Goal: Task Accomplishment & Management: Manage account settings

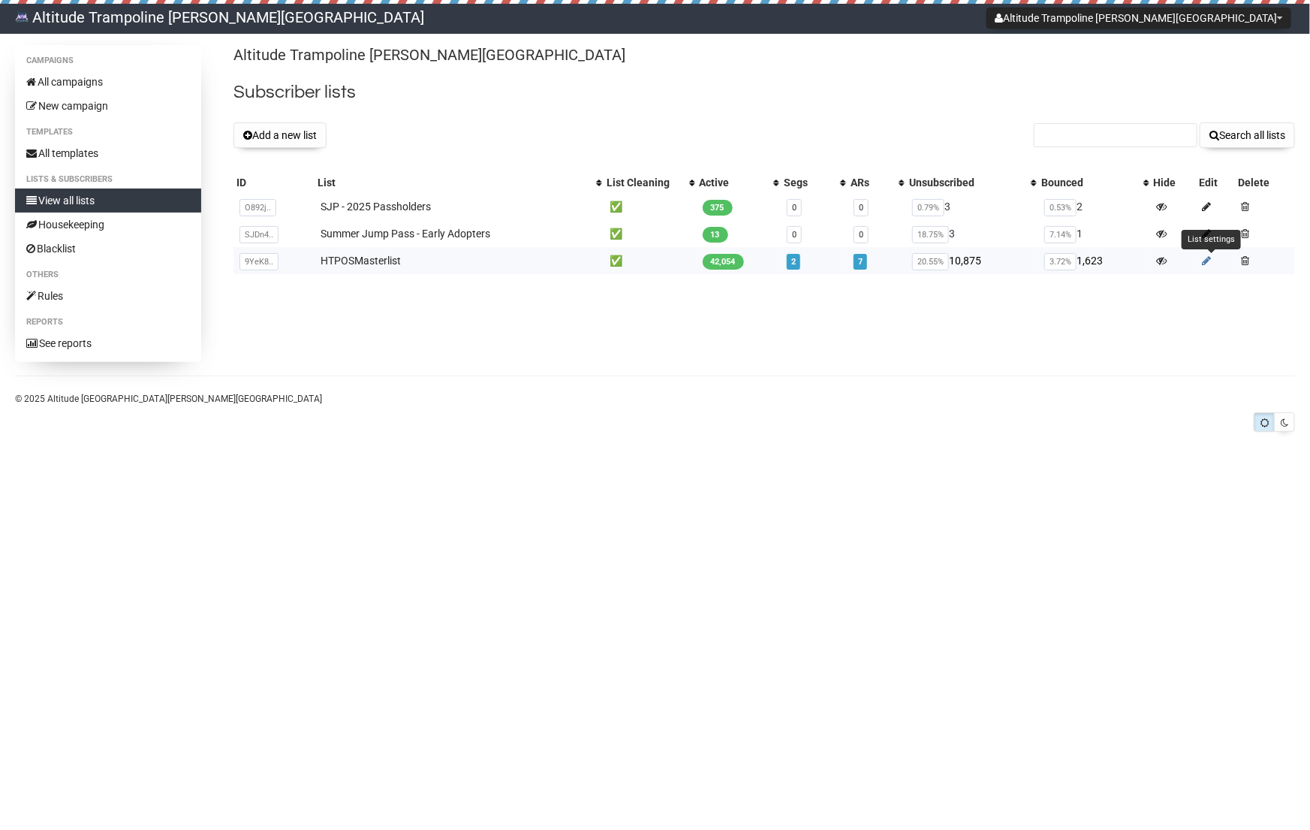
click at [1208, 260] on icon at bounding box center [1206, 260] width 9 height 11
click at [338, 256] on link "HTPOSMasterlist" at bounding box center [361, 261] width 80 height 12
